Goal: Book appointment/travel/reservation

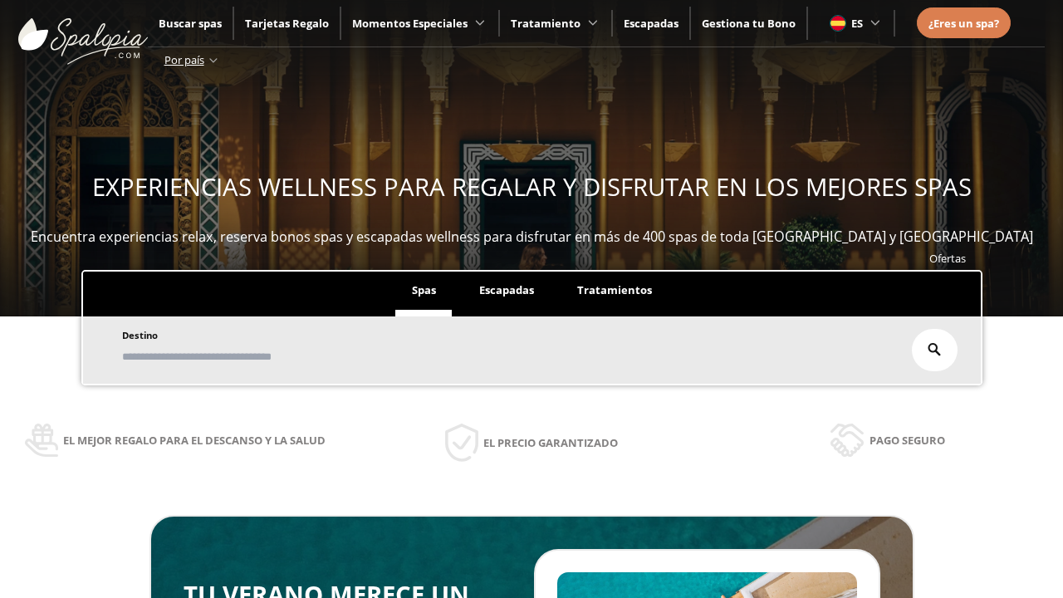
click at [506, 290] on span "Escapadas" at bounding box center [506, 289] width 55 height 15
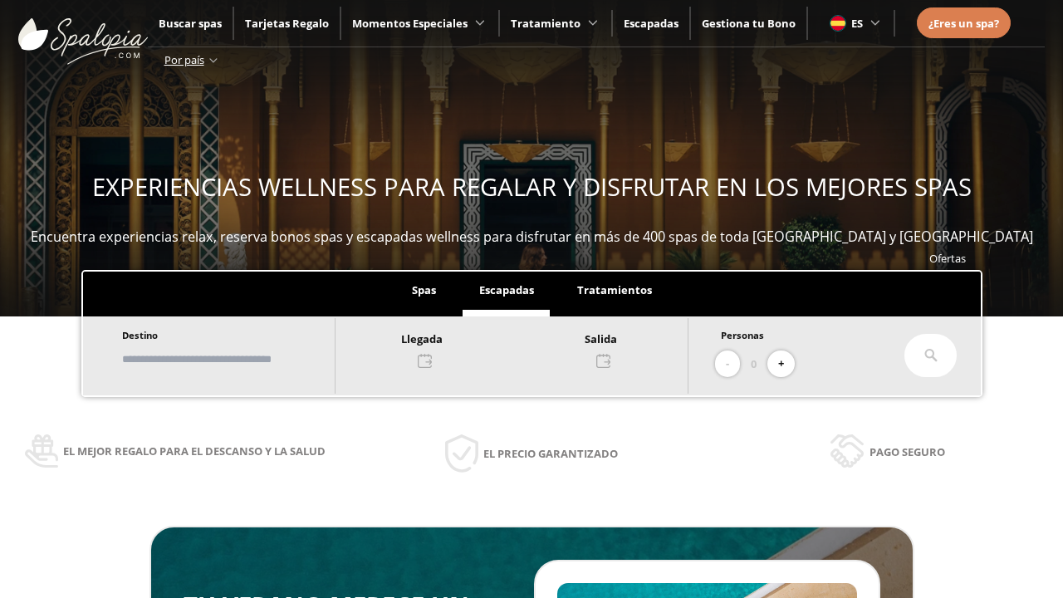
click at [235, 359] on input "text" at bounding box center [220, 359] width 207 height 29
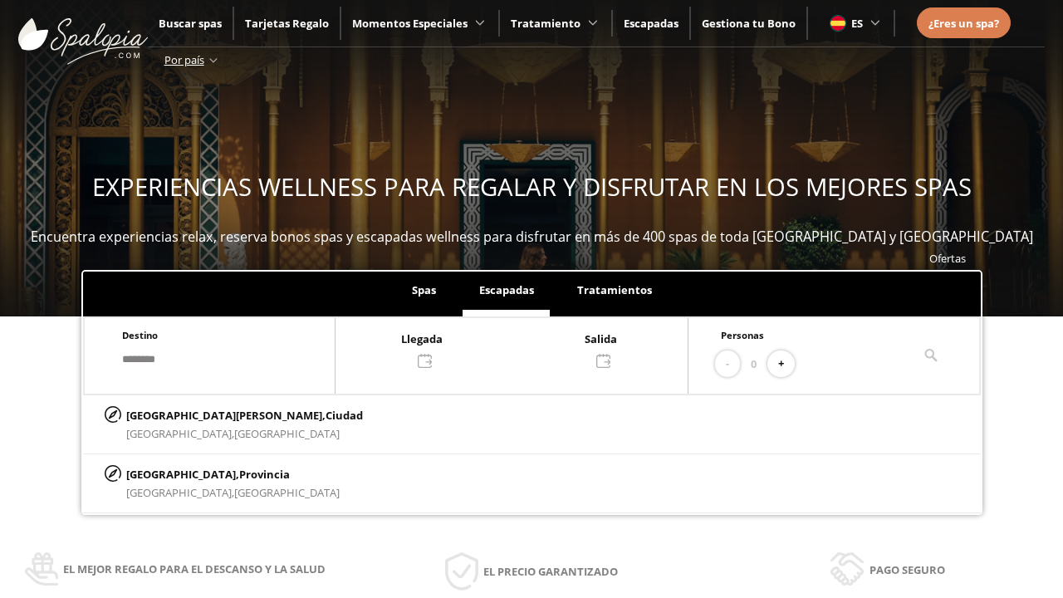
click at [530, 348] on div at bounding box center [511, 349] width 352 height 40
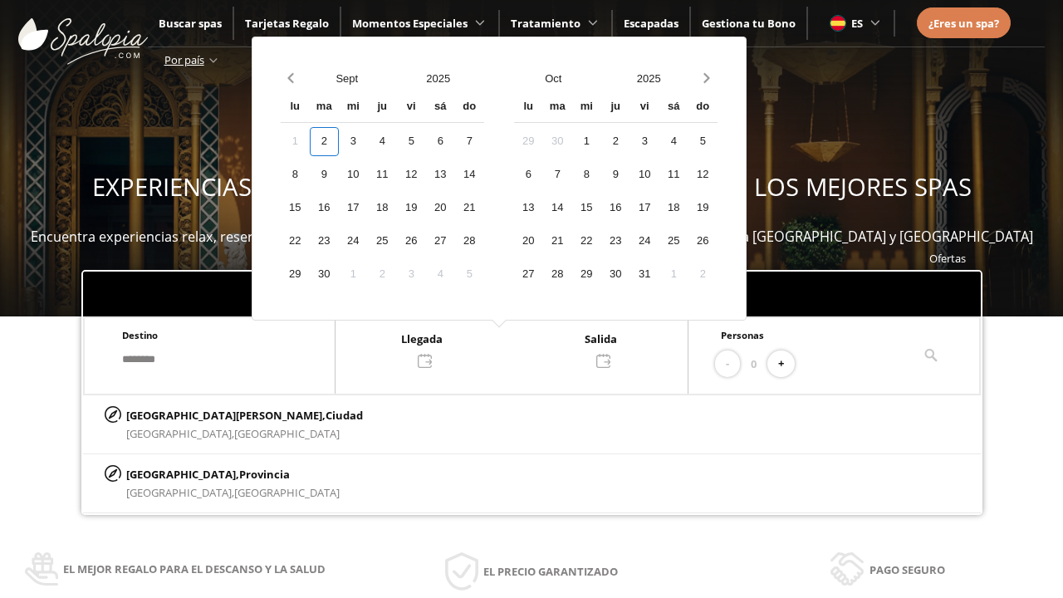
click at [397, 141] on div "4" at bounding box center [382, 141] width 29 height 29
click at [426, 141] on div "5" at bounding box center [411, 141] width 29 height 29
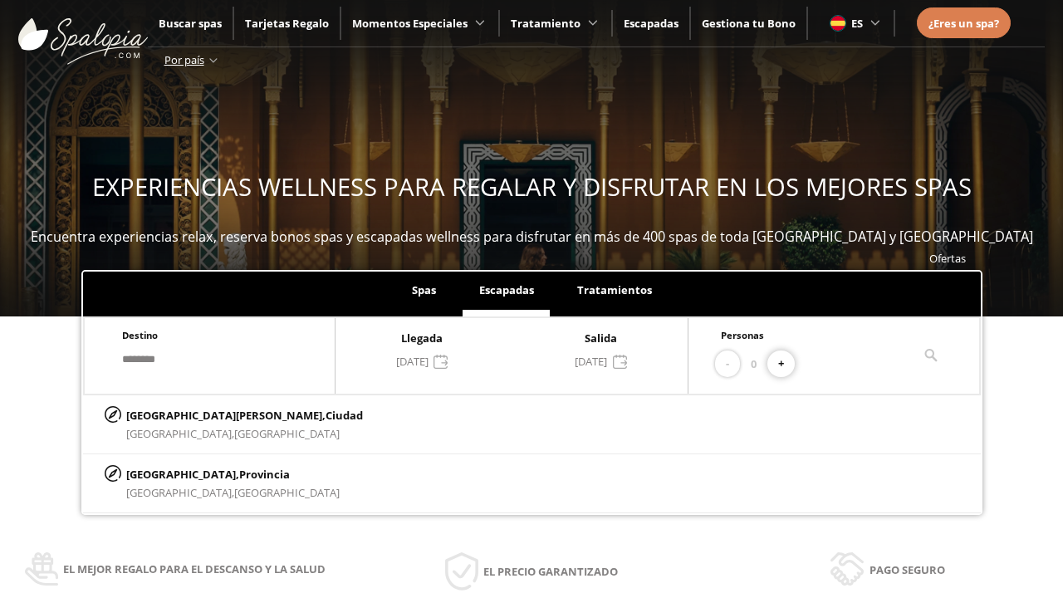
click at [787, 364] on button "+" at bounding box center [780, 363] width 27 height 27
click at [209, 414] on p "[GEOGRAPHIC_DATA][PERSON_NAME], [GEOGRAPHIC_DATA]" at bounding box center [244, 415] width 237 height 18
type input "**********"
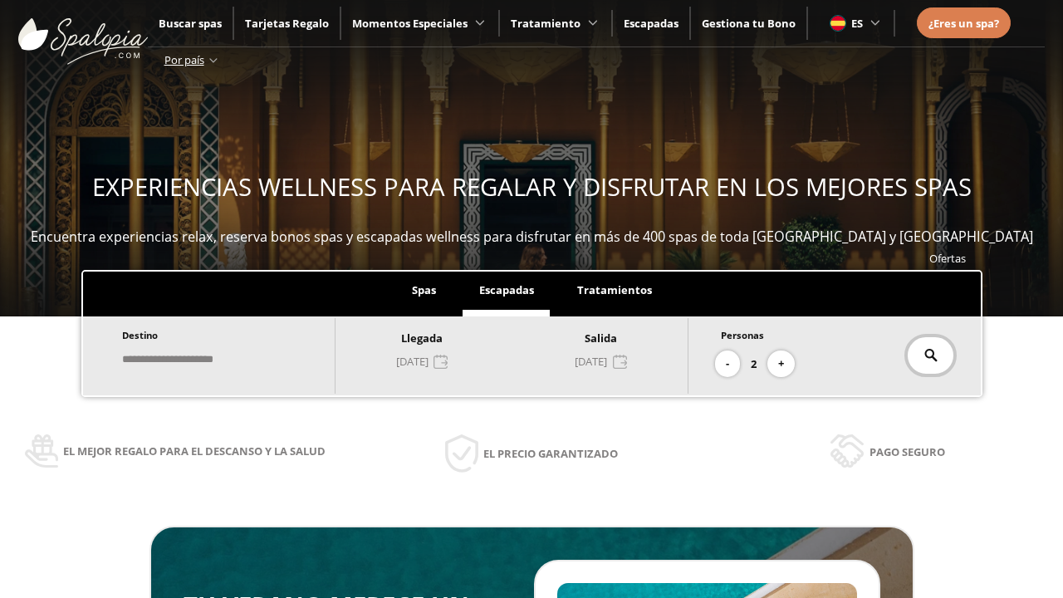
click at [930, 355] on icon at bounding box center [930, 355] width 13 height 13
